Goal: Navigation & Orientation: Understand site structure

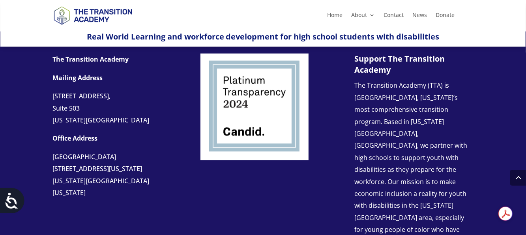
scroll to position [710, 0]
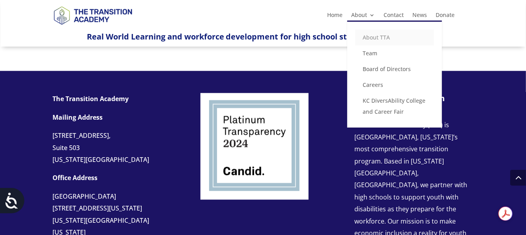
click at [372, 35] on link "About TTA" at bounding box center [394, 38] width 79 height 16
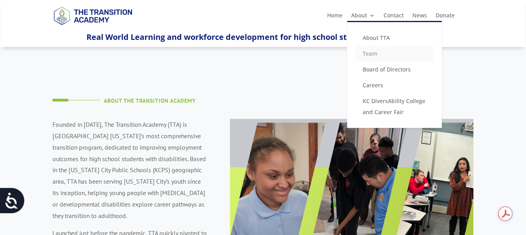
click at [369, 52] on link "Team" at bounding box center [394, 54] width 79 height 16
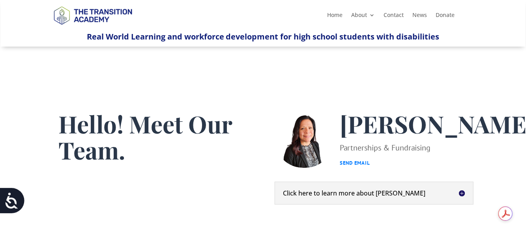
scroll to position [39, 0]
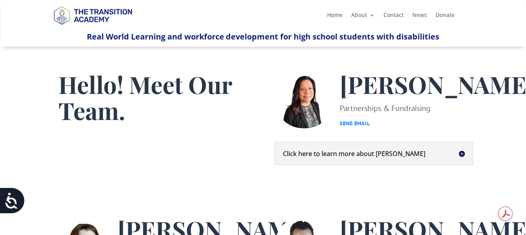
click at [462, 157] on h5 "Click here to learn more about Christina" at bounding box center [374, 153] width 182 height 6
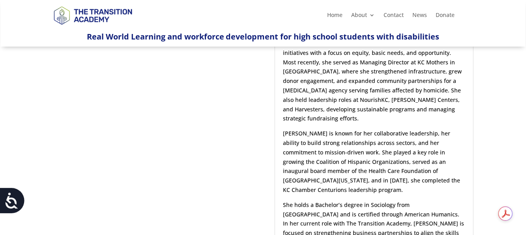
scroll to position [276, 0]
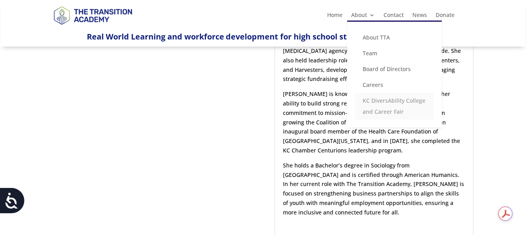
click at [371, 101] on link "KC DiversAbility College and Career Fair" at bounding box center [394, 106] width 79 height 27
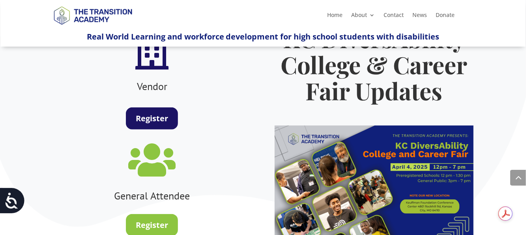
scroll to position [355, 0]
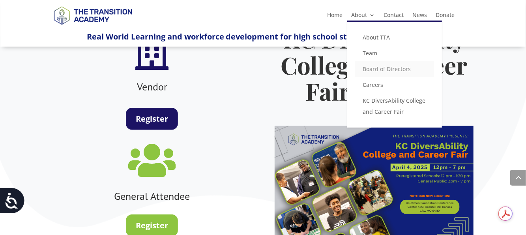
click at [362, 70] on link "Board of Directors" at bounding box center [394, 69] width 79 height 16
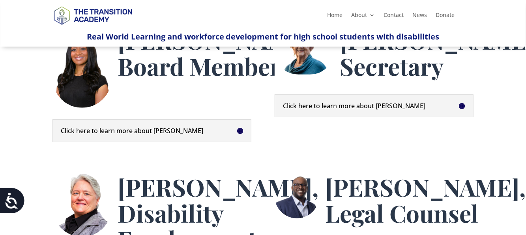
scroll to position [158, 0]
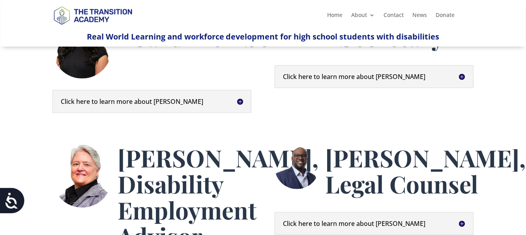
click at [240, 104] on h5 "Click here to learn more about [PERSON_NAME]" at bounding box center [152, 101] width 182 height 6
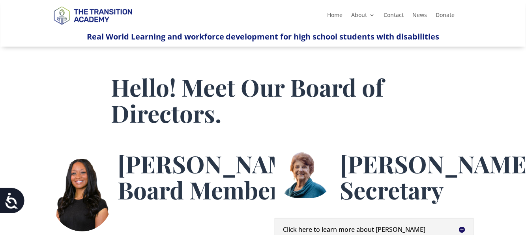
scroll to position [0, 0]
